Goal: Task Accomplishment & Management: Manage account settings

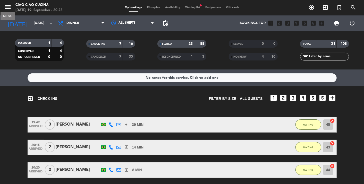
click at [6, 9] on icon "menu" at bounding box center [8, 7] width 8 height 8
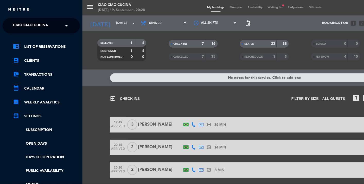
click at [29, 30] on span "Ciao Ciao Cucina" at bounding box center [30, 25] width 35 height 11
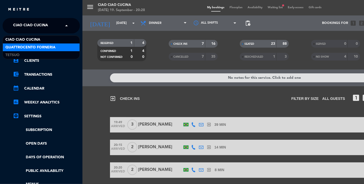
click at [35, 47] on span "Quattrocento Forneria" at bounding box center [30, 48] width 50 height 6
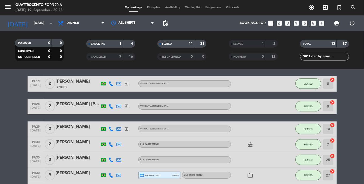
scroll to position [143, 0]
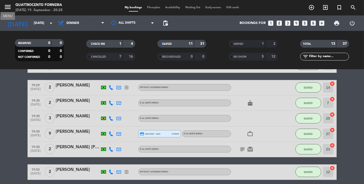
click at [10, 8] on icon "menu" at bounding box center [8, 7] width 8 height 8
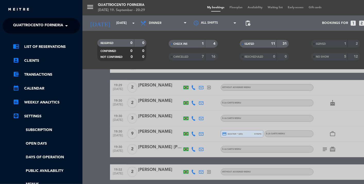
click at [28, 24] on span "Quattrocento Forneria" at bounding box center [38, 25] width 50 height 11
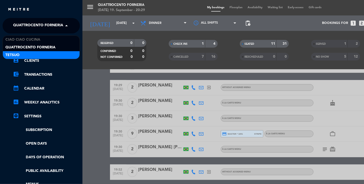
click at [33, 53] on div "Tetsuo" at bounding box center [41, 55] width 77 height 8
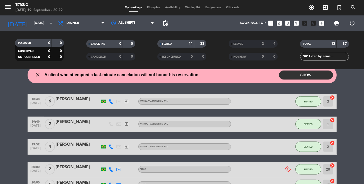
scroll to position [0, 0]
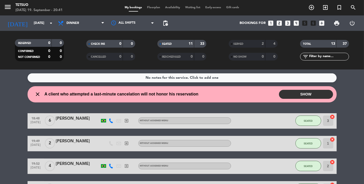
click at [287, 93] on button "SHOW" at bounding box center [306, 94] width 54 height 9
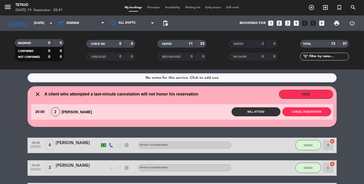
click at [39, 94] on icon "close" at bounding box center [38, 94] width 6 height 6
click at [37, 96] on icon "close" at bounding box center [38, 94] width 6 height 6
click at [345, 97] on wont-attend-reservations "close A client who attempted a last-minute cancelation will not honor his reser…" at bounding box center [182, 106] width 364 height 41
click at [33, 93] on div "close A client who attempted a last-minute cancelation will not honor his reser…" at bounding box center [115, 94] width 168 height 7
